Goal: Navigation & Orientation: Find specific page/section

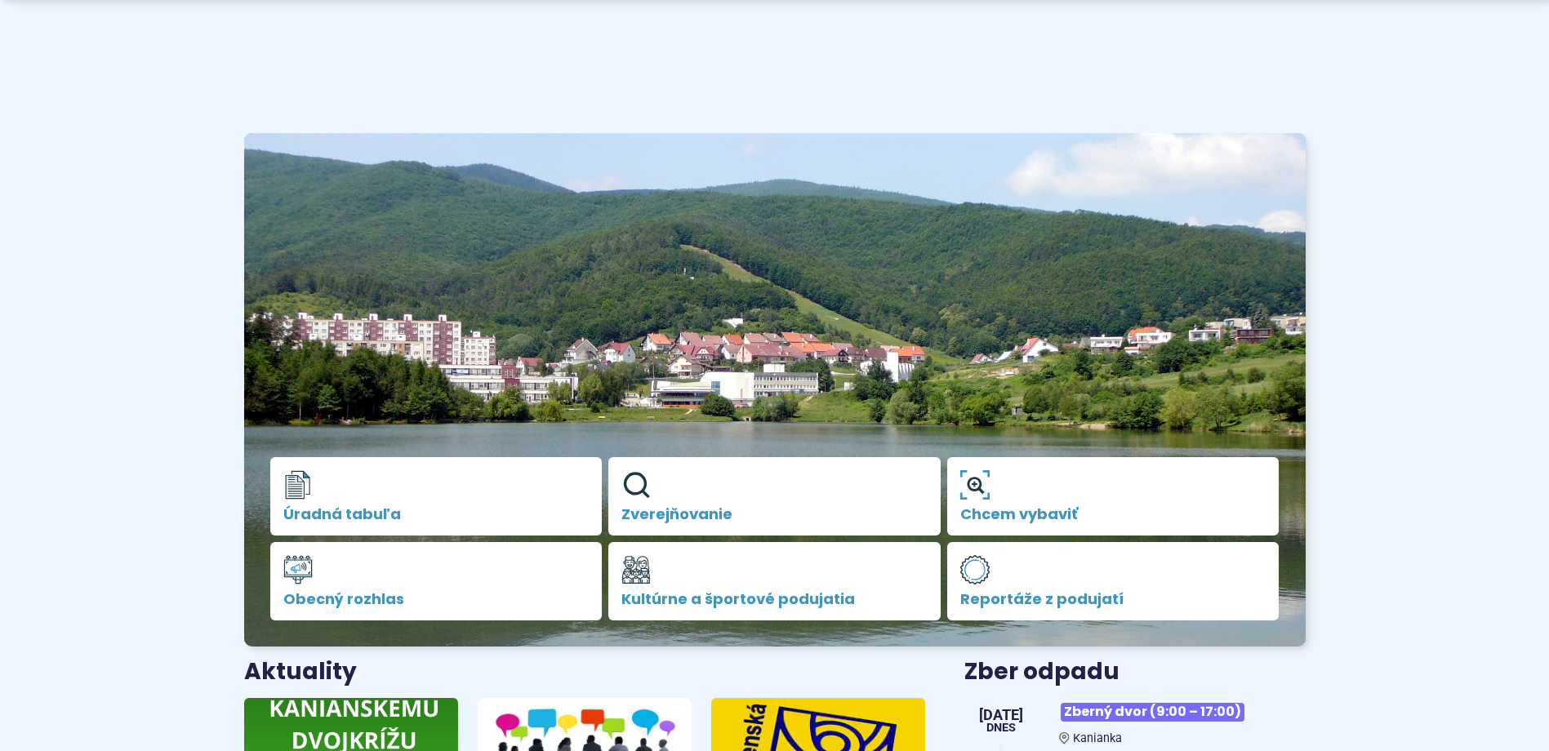
scroll to position [327, 0]
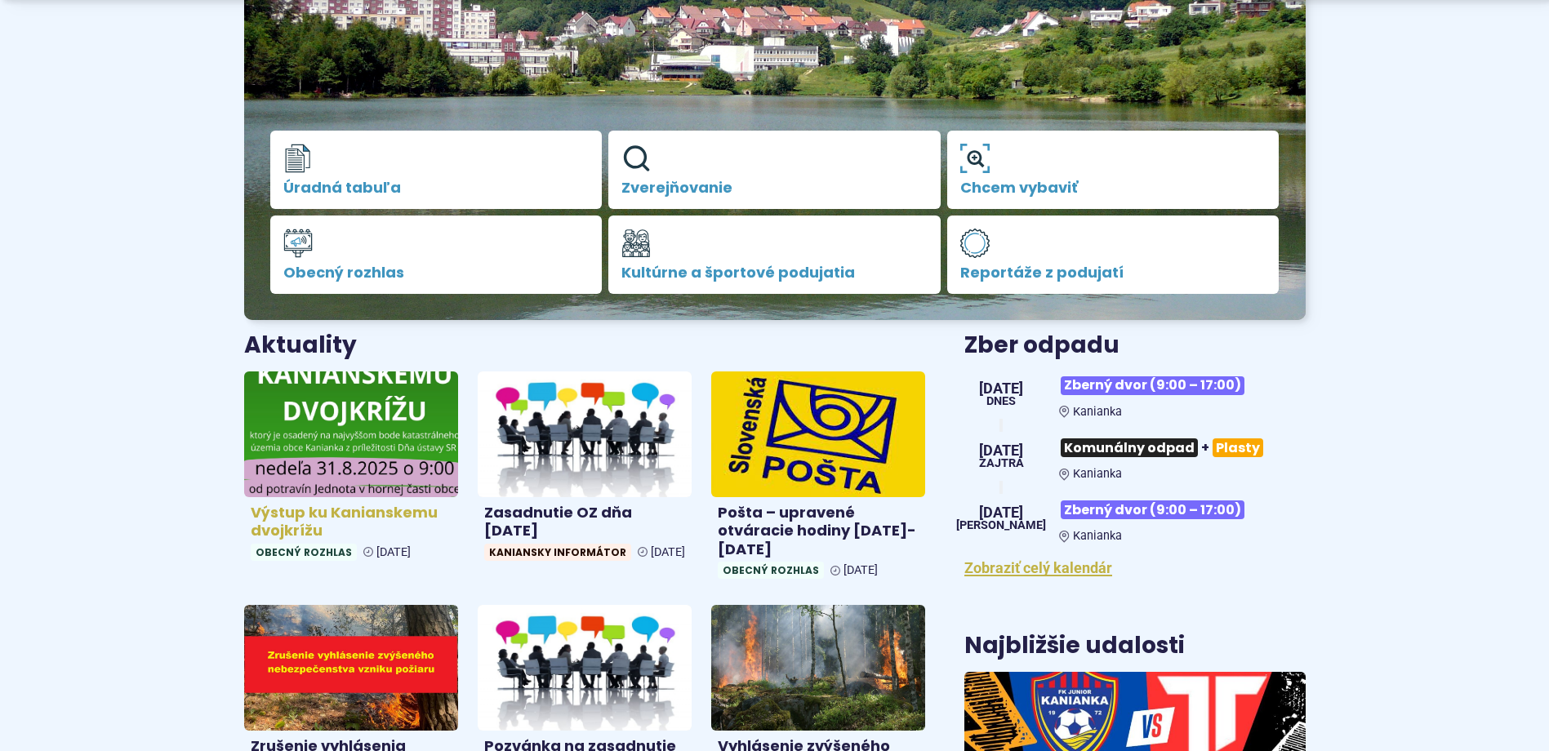
click at [325, 465] on img at bounding box center [351, 434] width 247 height 145
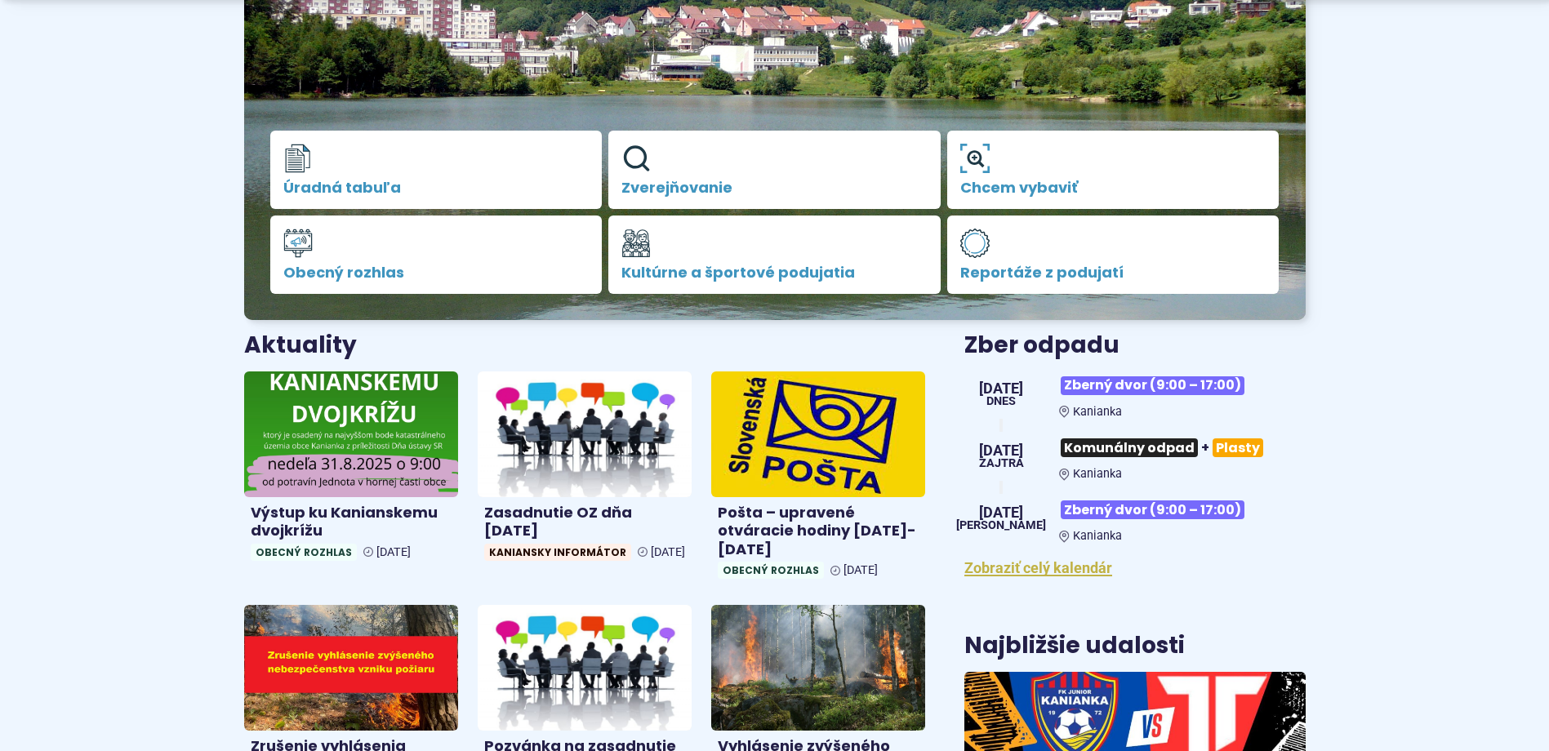
scroll to position [572, 0]
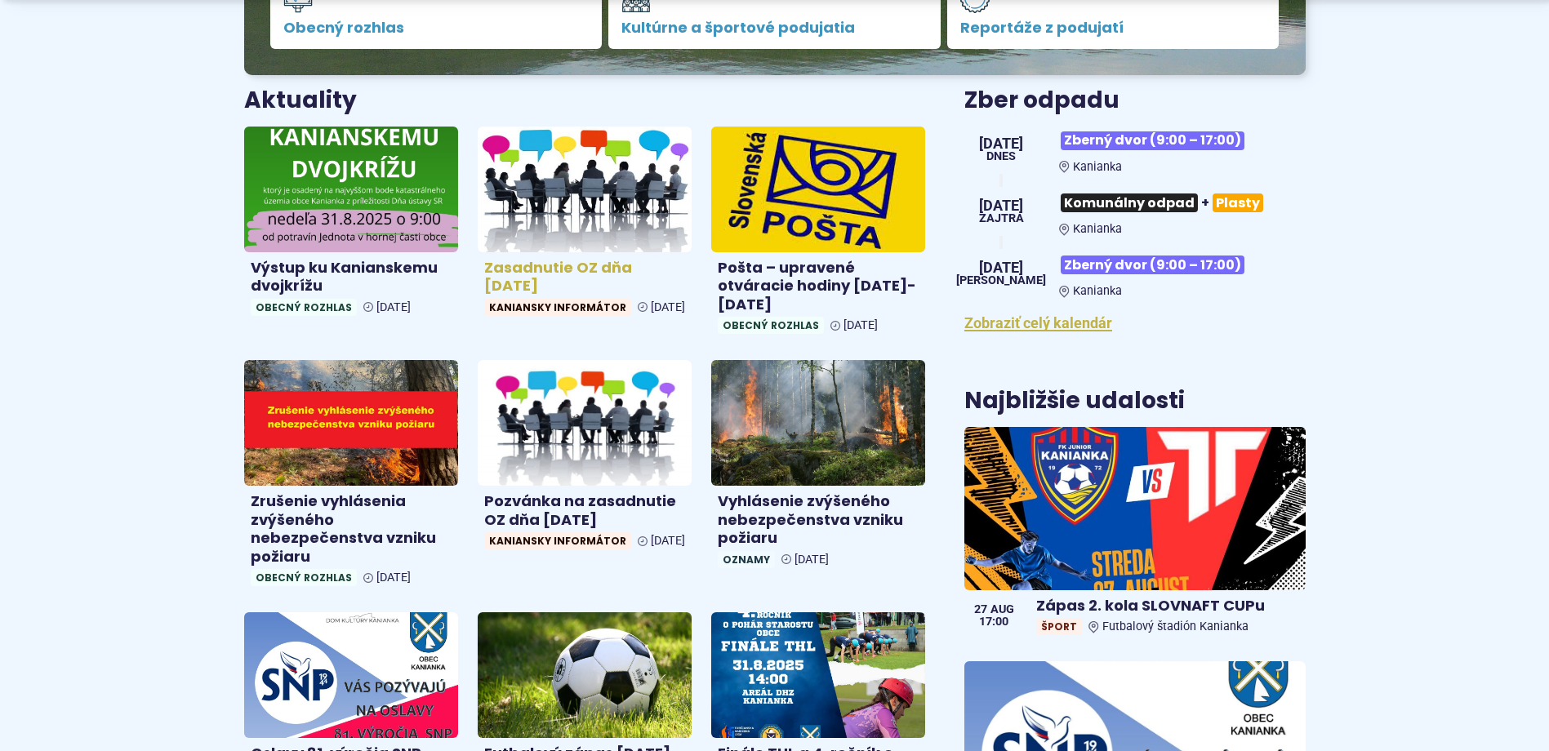
click at [545, 241] on img at bounding box center [584, 189] width 247 height 145
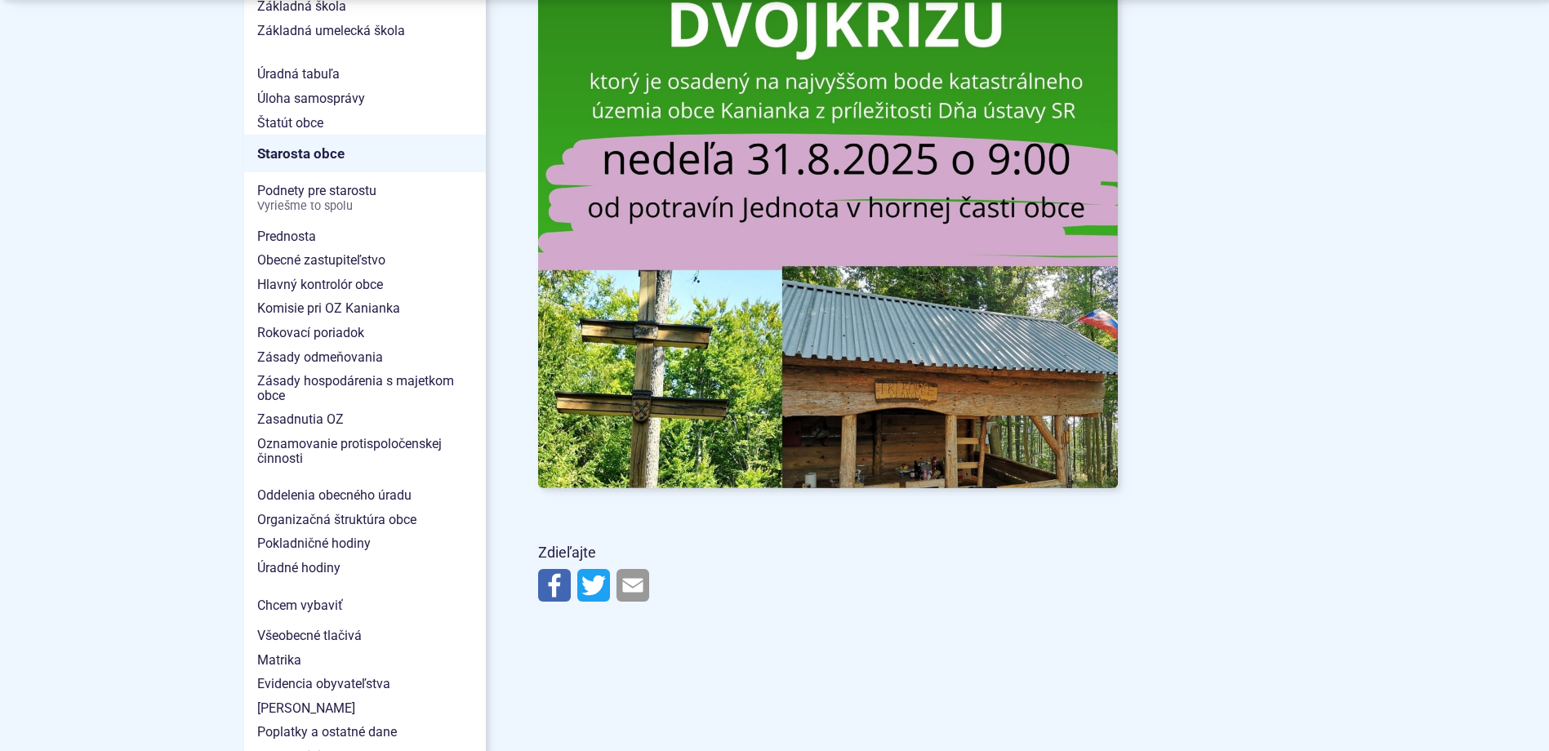
scroll to position [1062, 0]
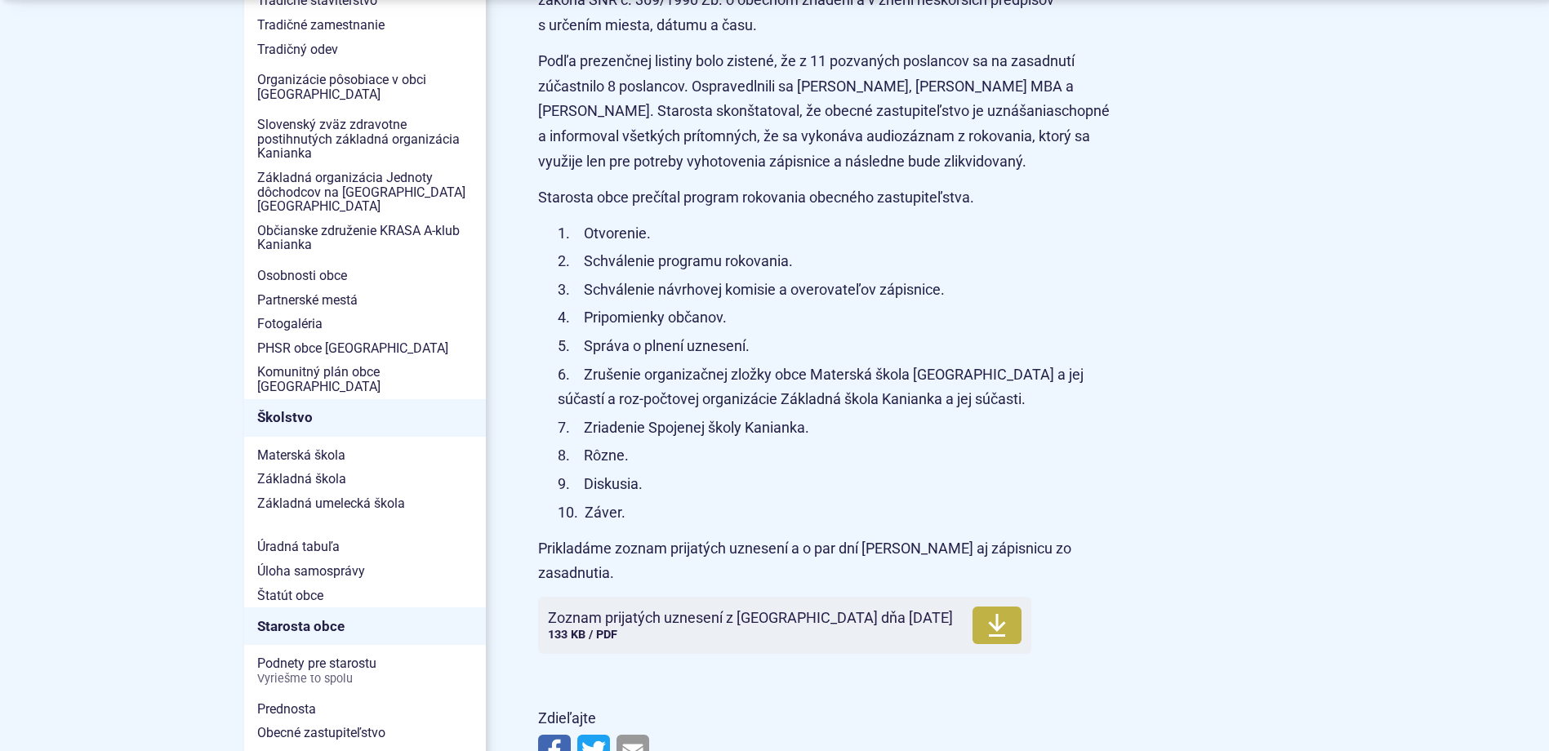
scroll to position [735, 0]
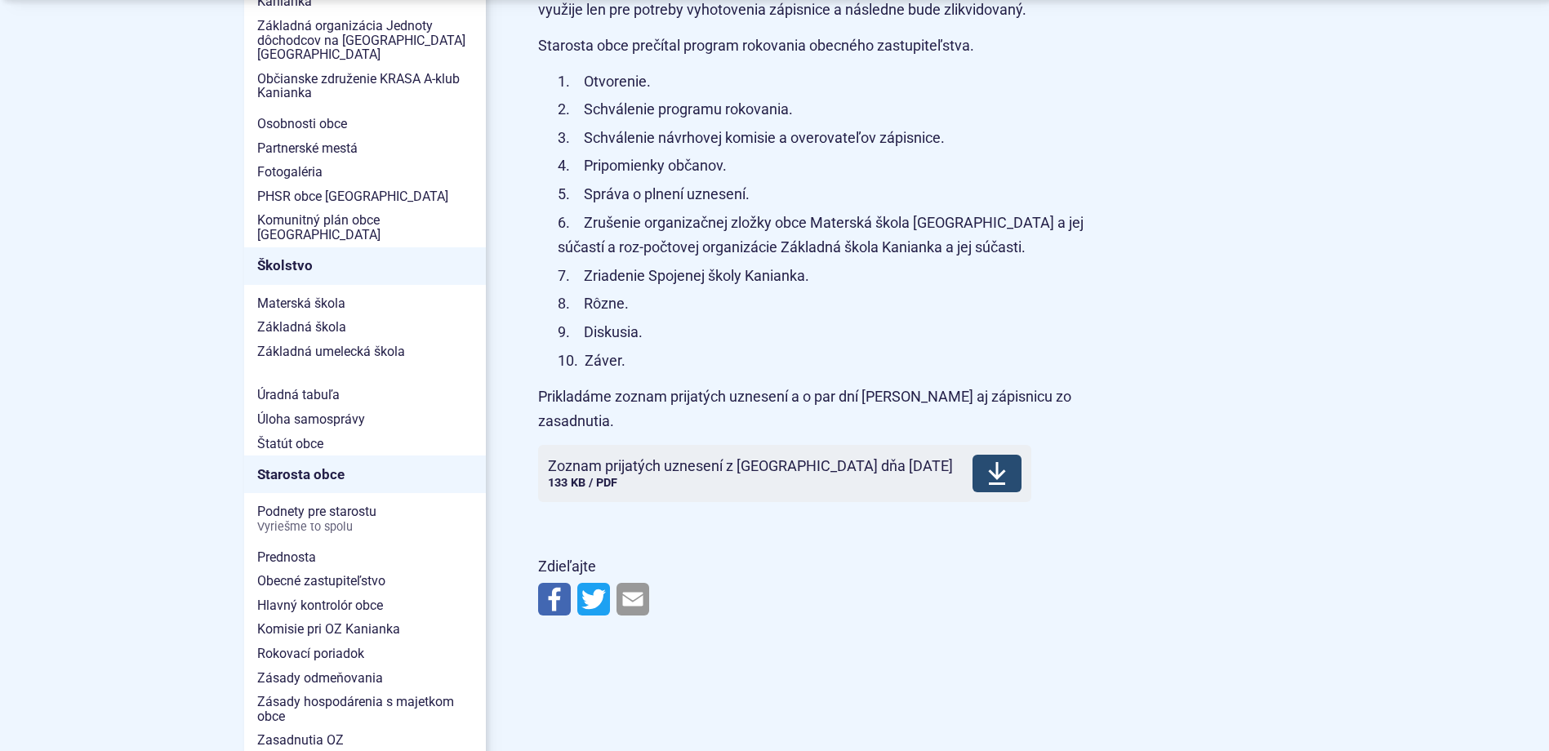
click at [988, 462] on use at bounding box center [996, 473] width 17 height 23
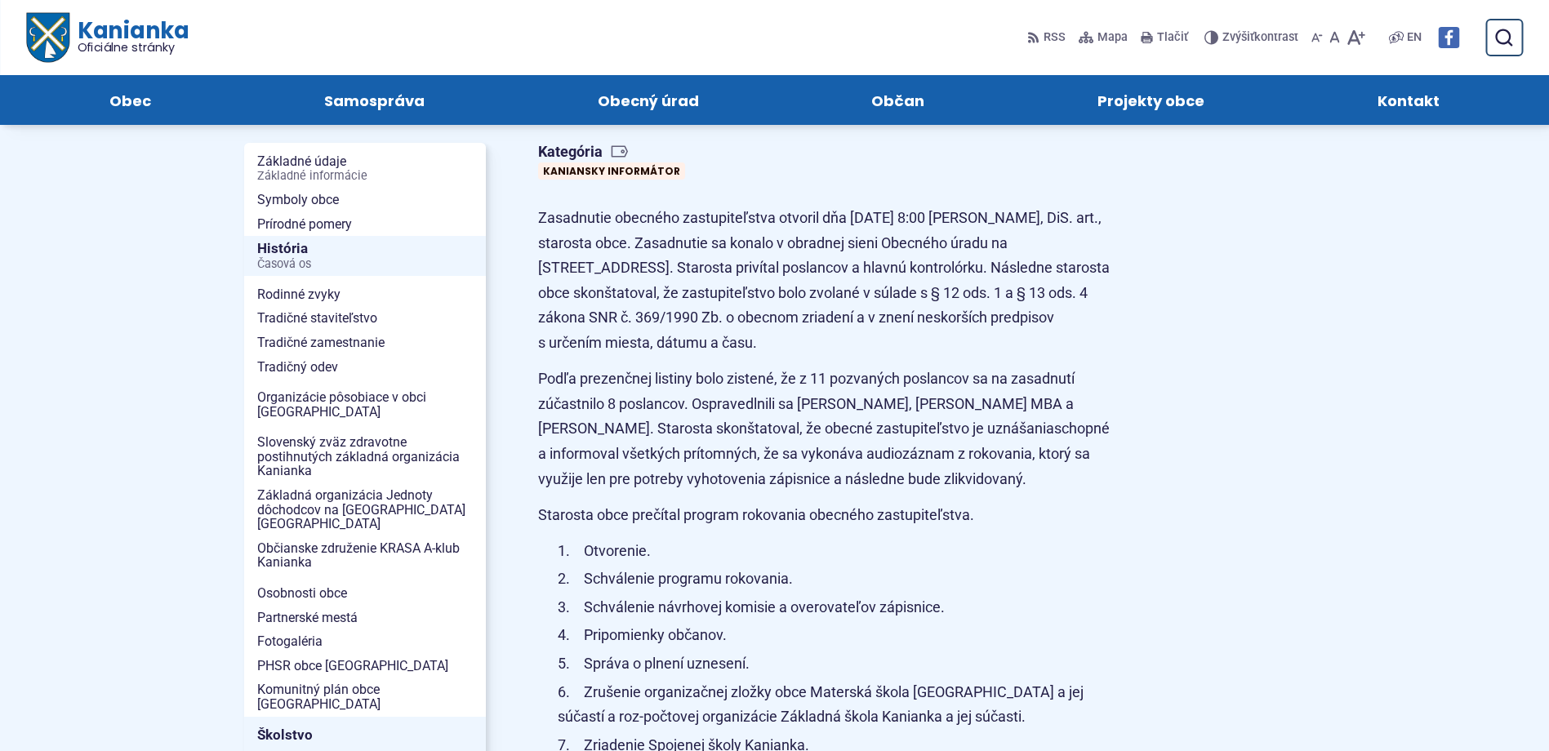
scroll to position [0, 0]
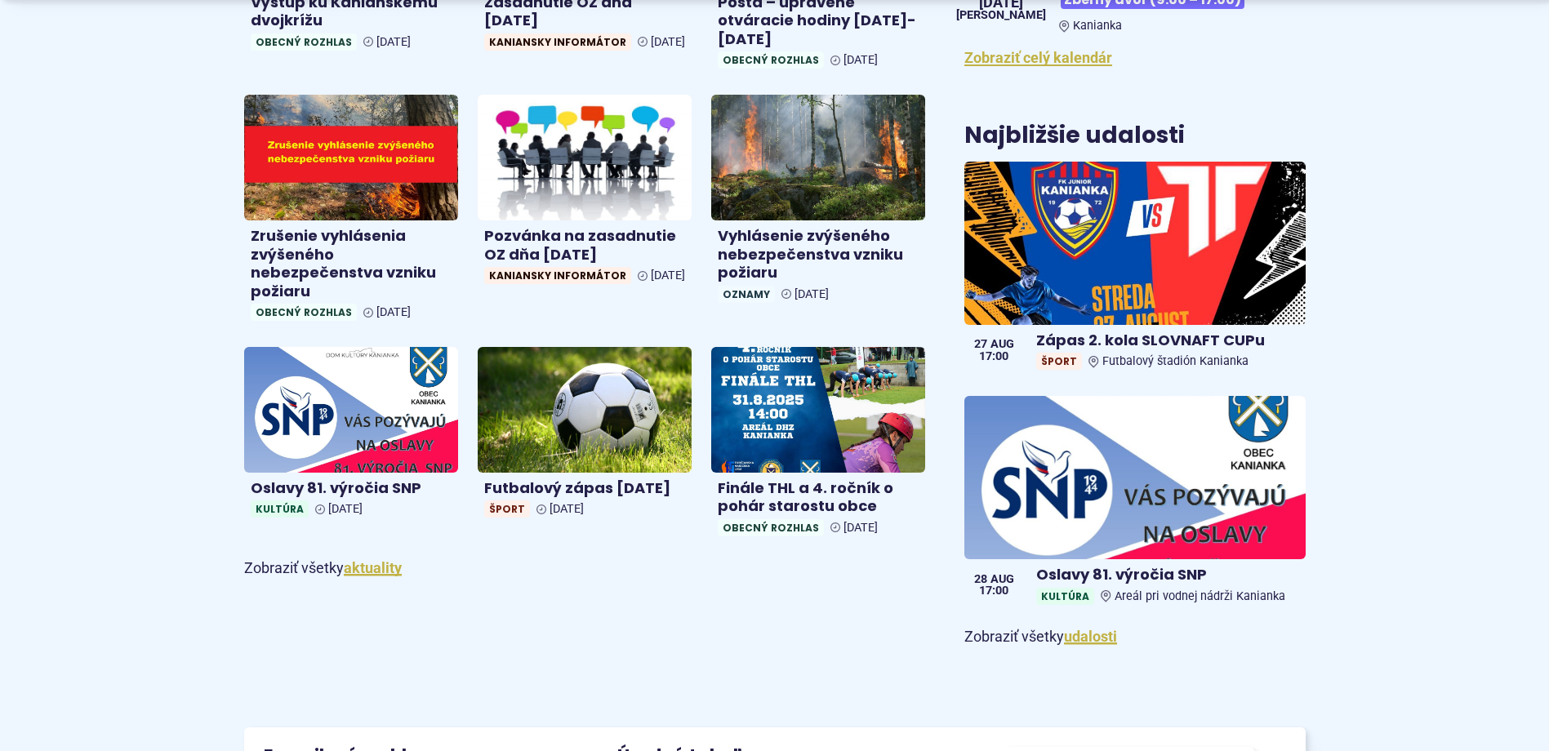
scroll to position [898, 0]
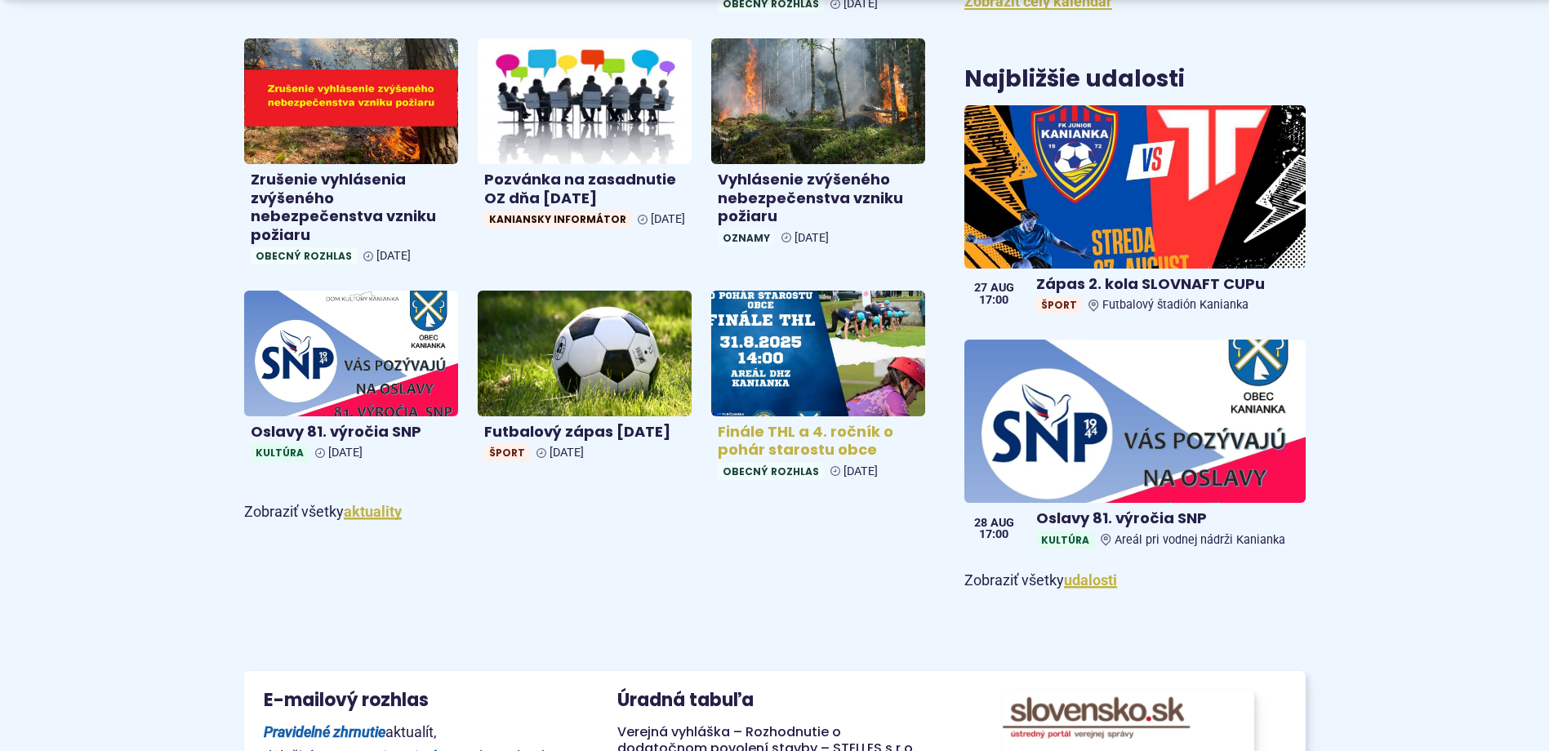
click at [836, 375] on img at bounding box center [818, 354] width 247 height 145
